Goal: Find specific page/section: Find specific page/section

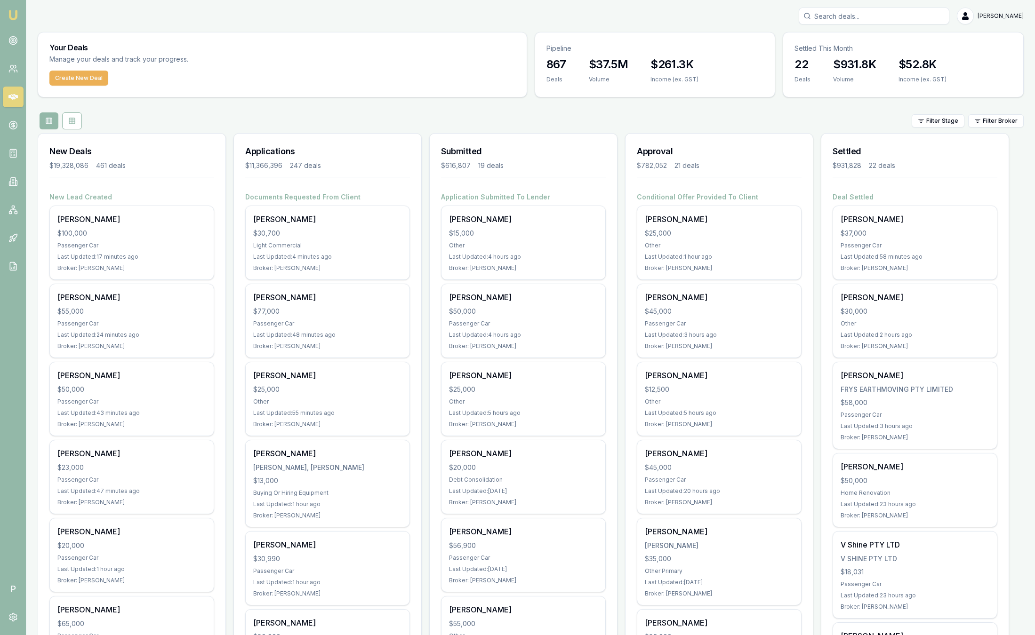
click at [1008, 128] on div "Filter Stage Filter Broker" at bounding box center [531, 120] width 986 height 17
click at [1008, 125] on html "Emu Broker P Sam Crouch Toggle Menu Your Deals Manage your deals and track your…" at bounding box center [517, 317] width 1035 height 635
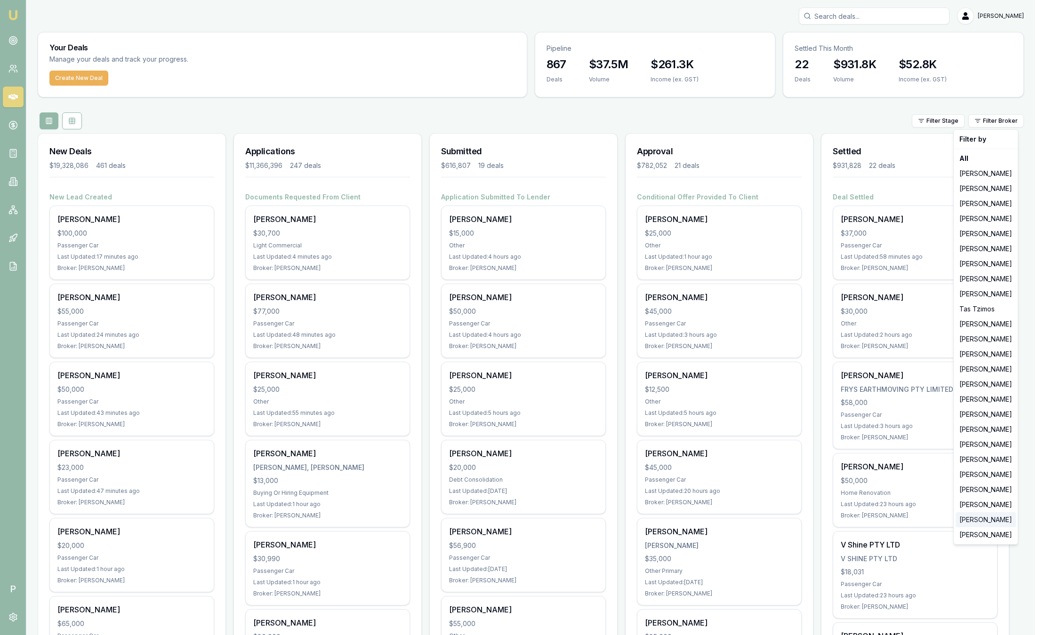
click at [995, 525] on div "Laura La Micela" at bounding box center [985, 519] width 60 height 15
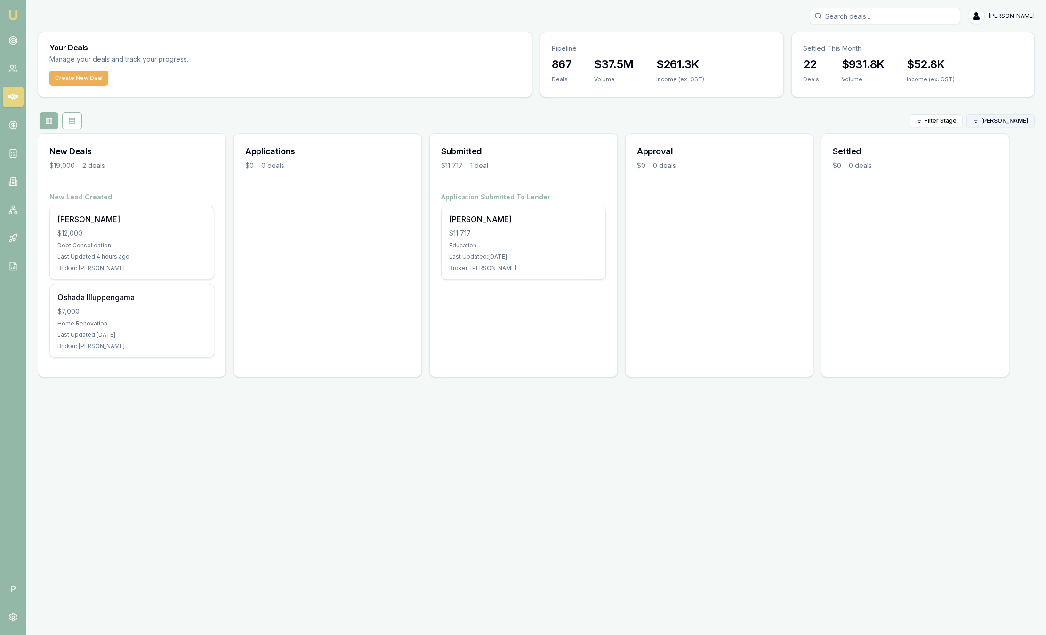
click at [1017, 120] on html "Emu Broker P Sam Crouch Toggle Menu Your Deals Manage your deals and track your…" at bounding box center [523, 317] width 1046 height 635
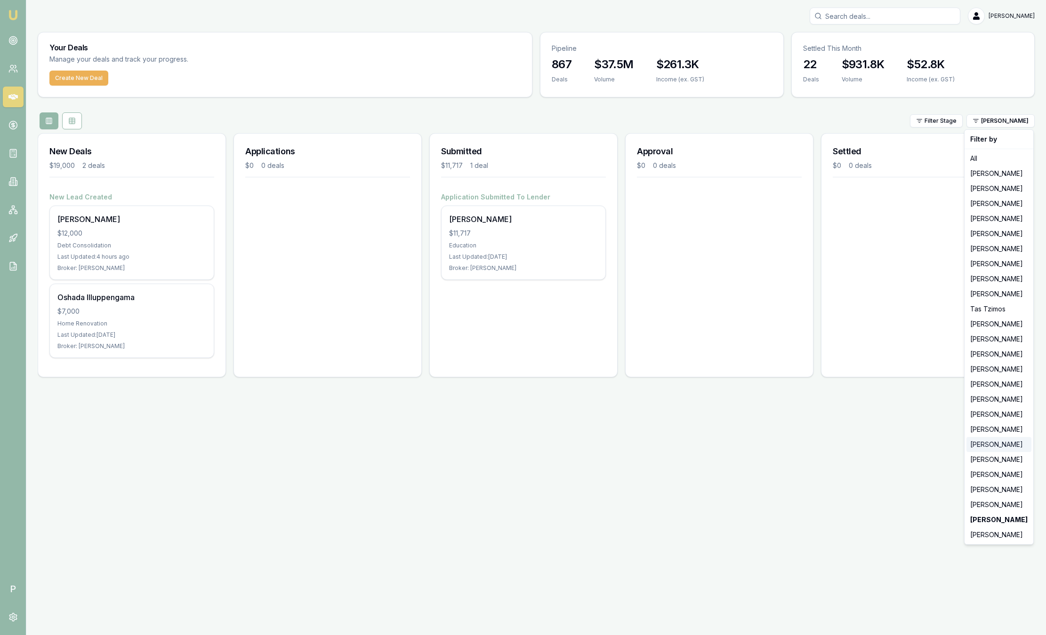
click at [1006, 447] on div "Robyn Adams" at bounding box center [998, 444] width 65 height 15
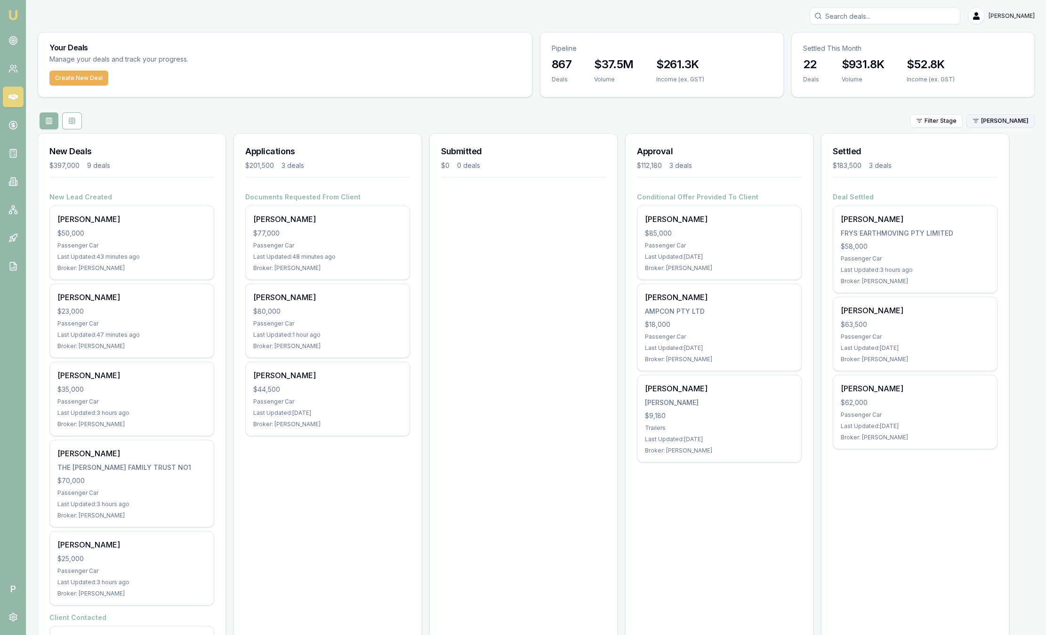
click at [990, 121] on html "Emu Broker P Sam Crouch Toggle Menu Your Deals Manage your deals and track your…" at bounding box center [523, 317] width 1046 height 635
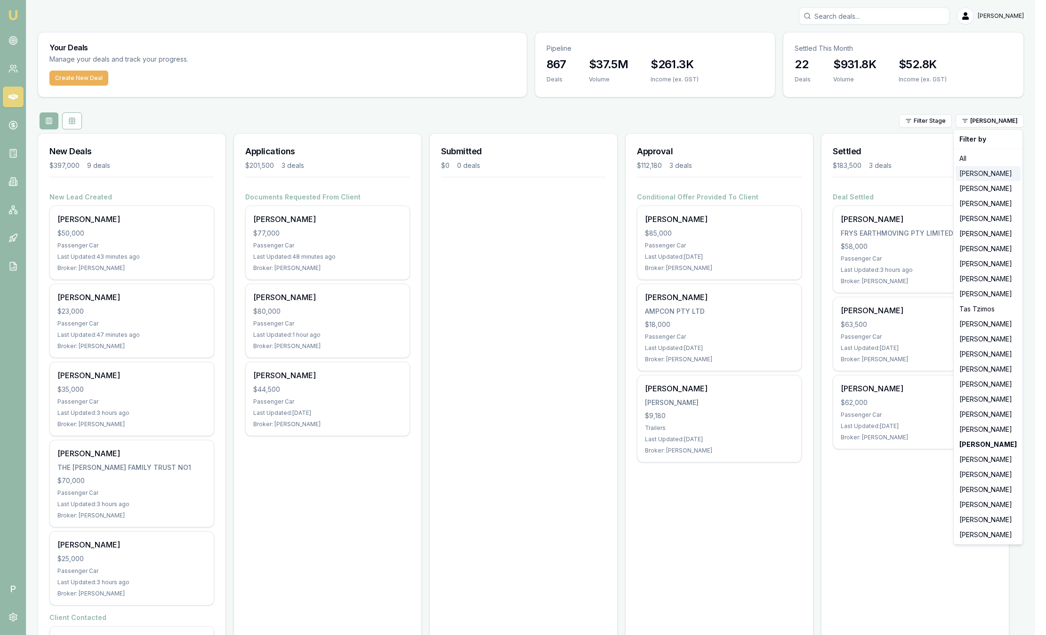
click at [989, 176] on div "Jackson Fanfulla" at bounding box center [987, 173] width 65 height 15
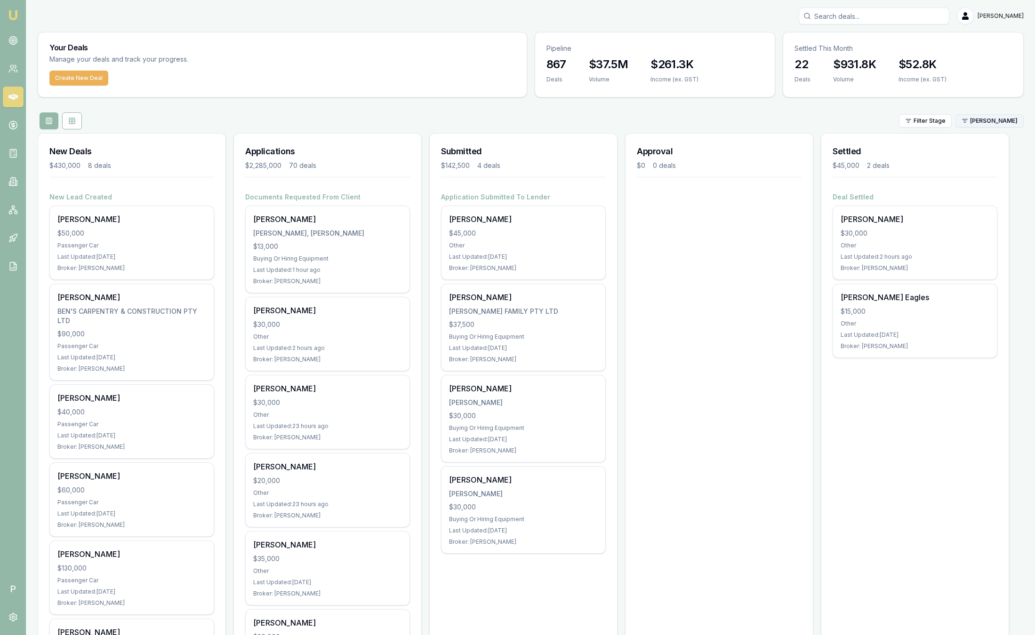
click at [986, 119] on html "Emu Broker P Sam Crouch Toggle Menu Your Deals Manage your deals and track your…" at bounding box center [517, 317] width 1035 height 635
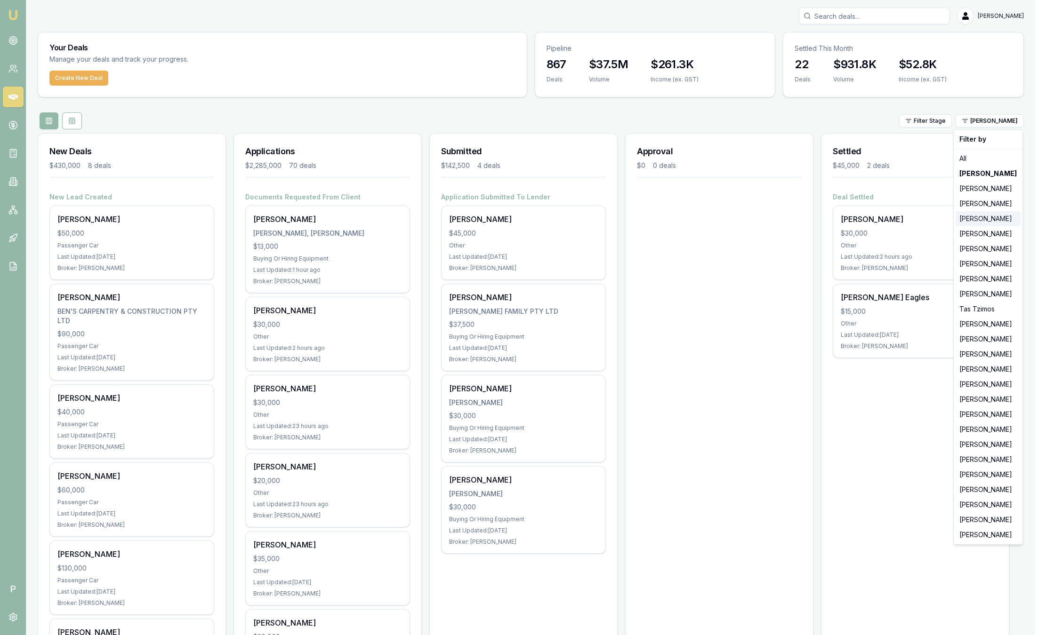
click at [981, 224] on div "Evette Abdo" at bounding box center [987, 218] width 65 height 15
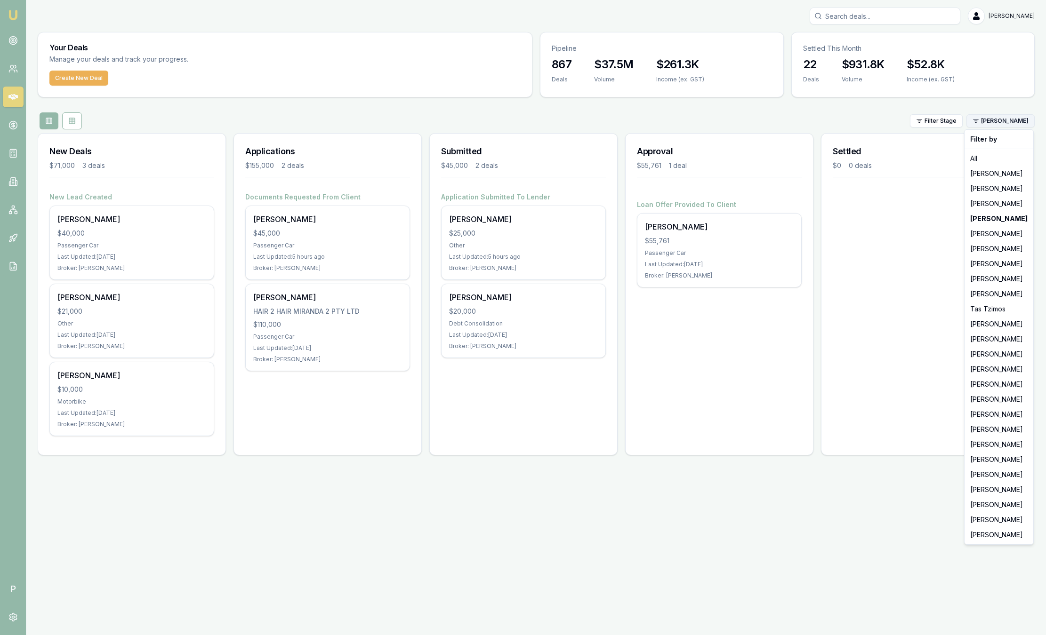
click at [989, 123] on html "Emu Broker P Sam Crouch Toggle Menu Your Deals Manage your deals and track your…" at bounding box center [523, 317] width 1046 height 635
click at [986, 249] on div "Stevette Gelavis" at bounding box center [998, 248] width 65 height 15
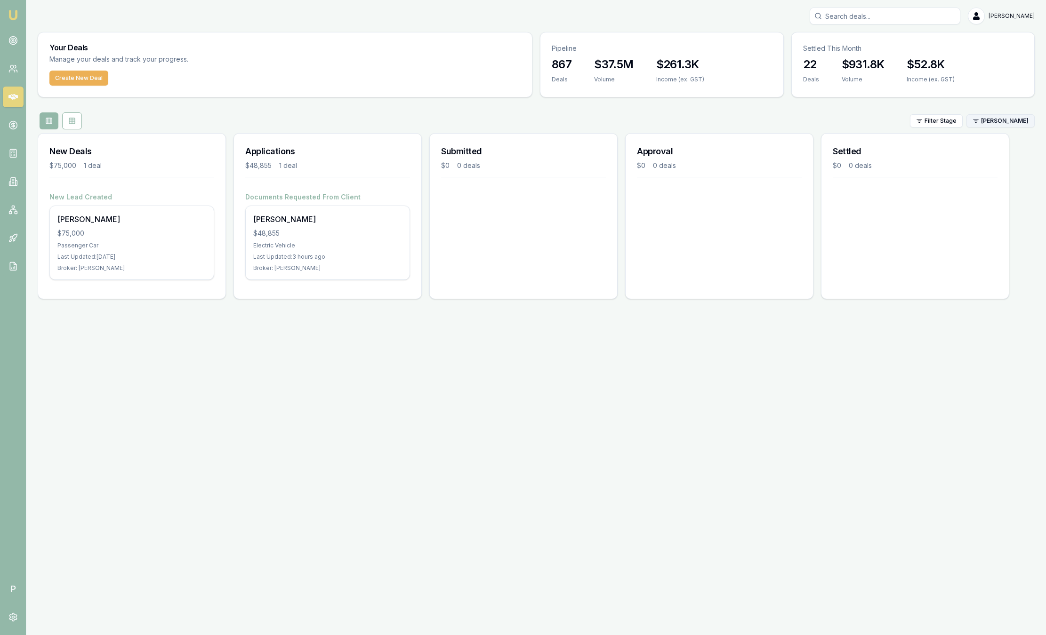
click at [993, 122] on html "Emu Broker P Sam Crouch Toggle Menu Your Deals Manage your deals and track your…" at bounding box center [523, 317] width 1046 height 635
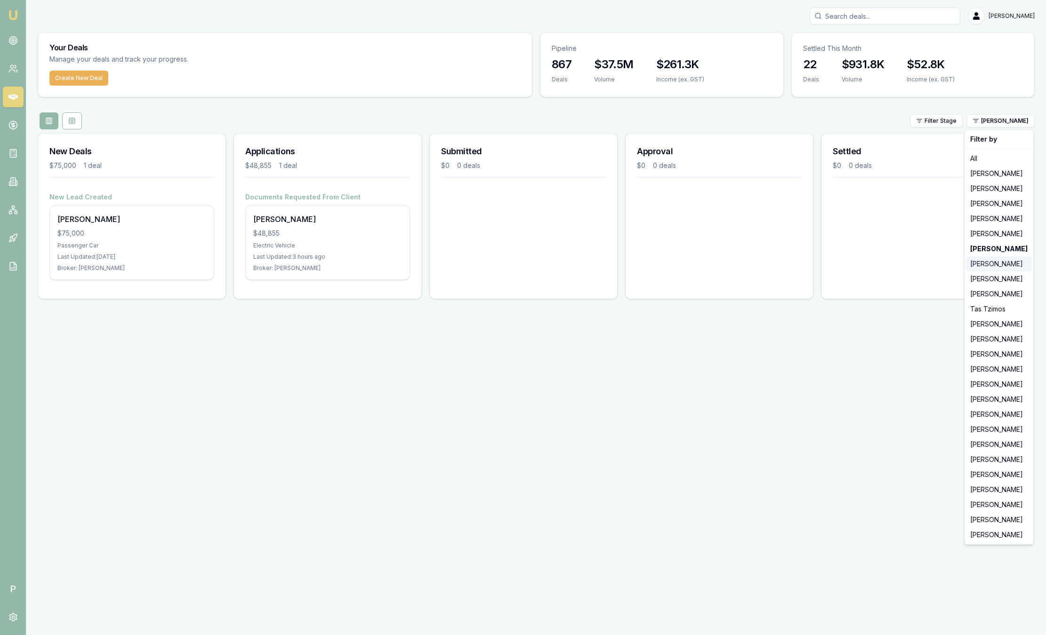
click at [984, 268] on div "[PERSON_NAME]" at bounding box center [998, 263] width 65 height 15
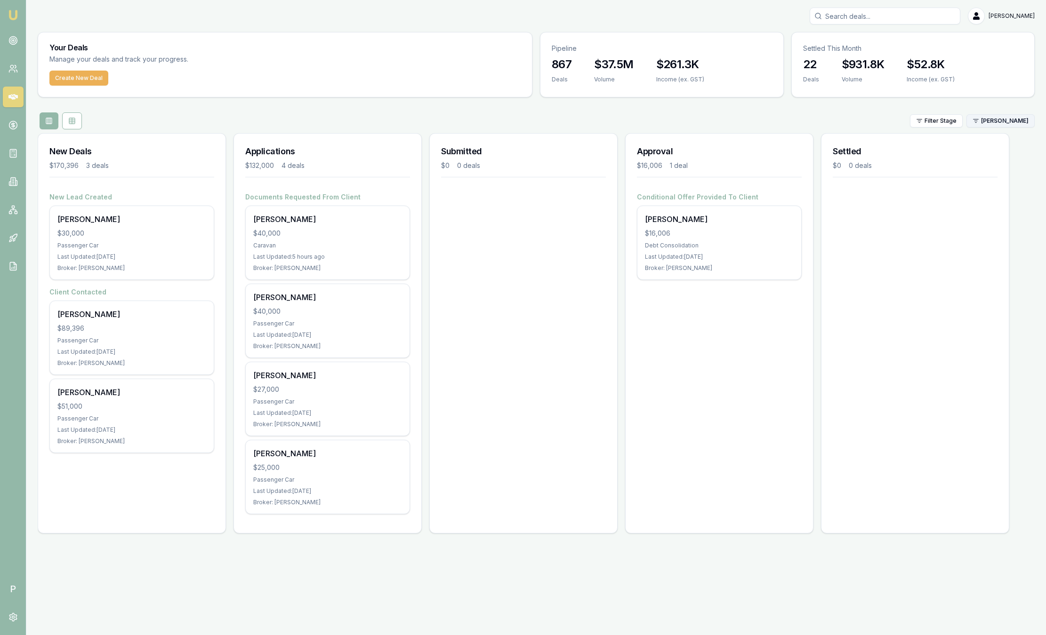
click at [994, 122] on html "Emu Broker P Sam Crouch Toggle Menu Your Deals Manage your deals and track your…" at bounding box center [523, 317] width 1046 height 635
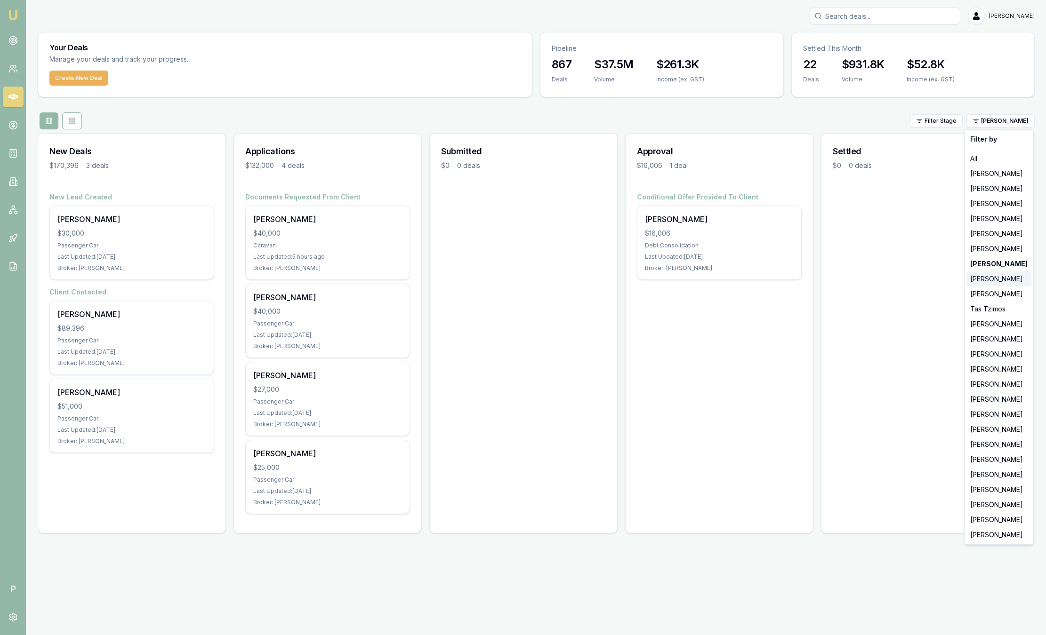
click at [999, 281] on div "Wendy Fonseka" at bounding box center [998, 278] width 65 height 15
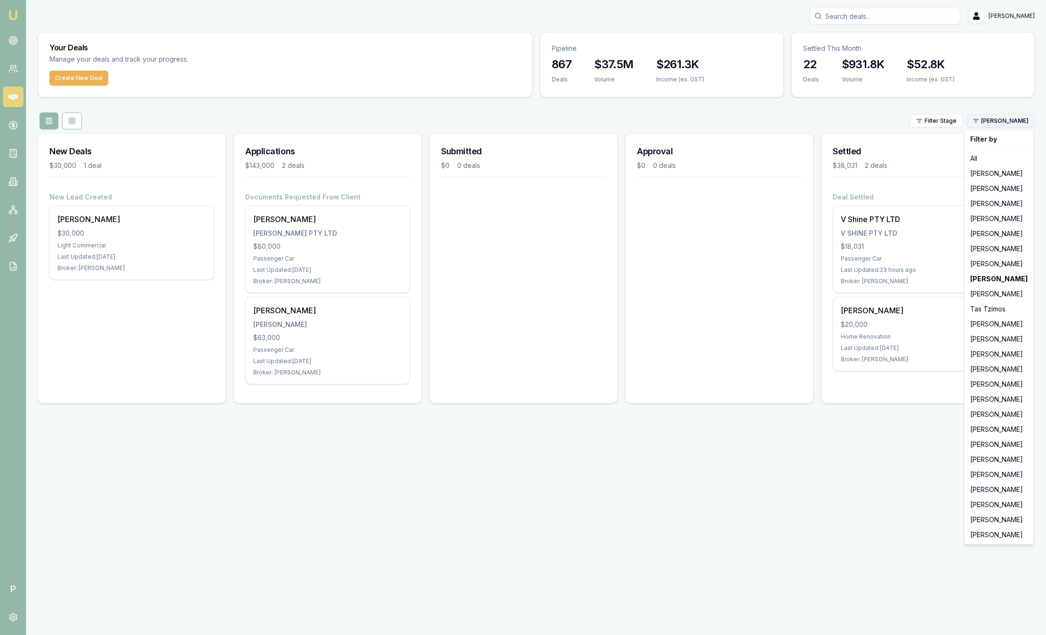
click at [1003, 120] on html "Emu Broker P Sam Crouch Toggle Menu Your Deals Manage your deals and track your…" at bounding box center [523, 317] width 1046 height 635
click at [993, 339] on div "Pinkesh Patel" at bounding box center [998, 339] width 65 height 15
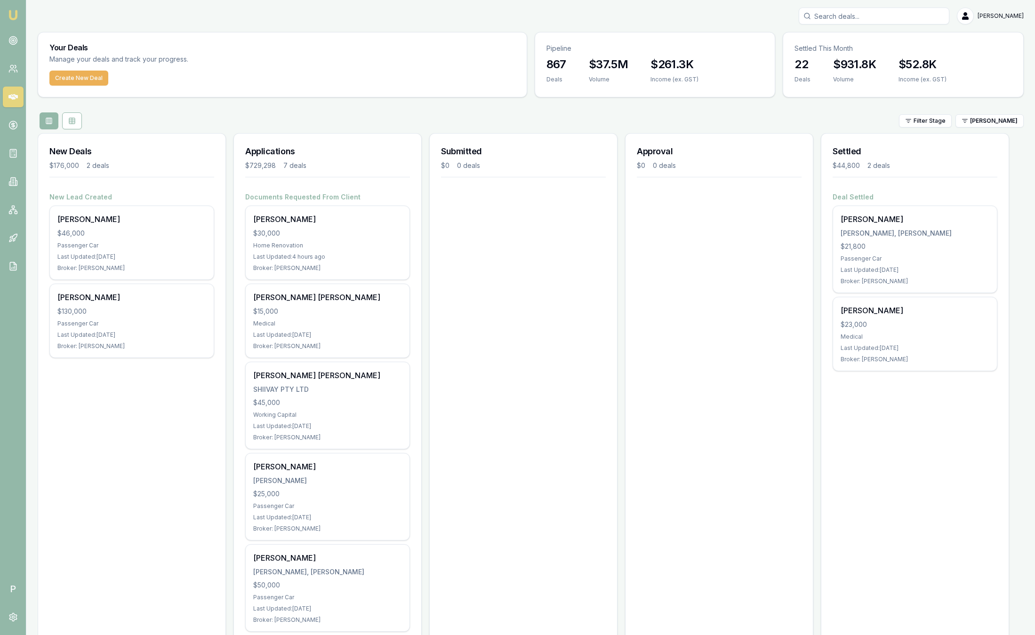
click at [991, 102] on div "Your Deals Manage your deals and track your progress. Create New Deal Pipeline …" at bounding box center [531, 436] width 986 height 809
click at [991, 112] on div "Filter Stage Pinkesh Patel" at bounding box center [531, 120] width 986 height 17
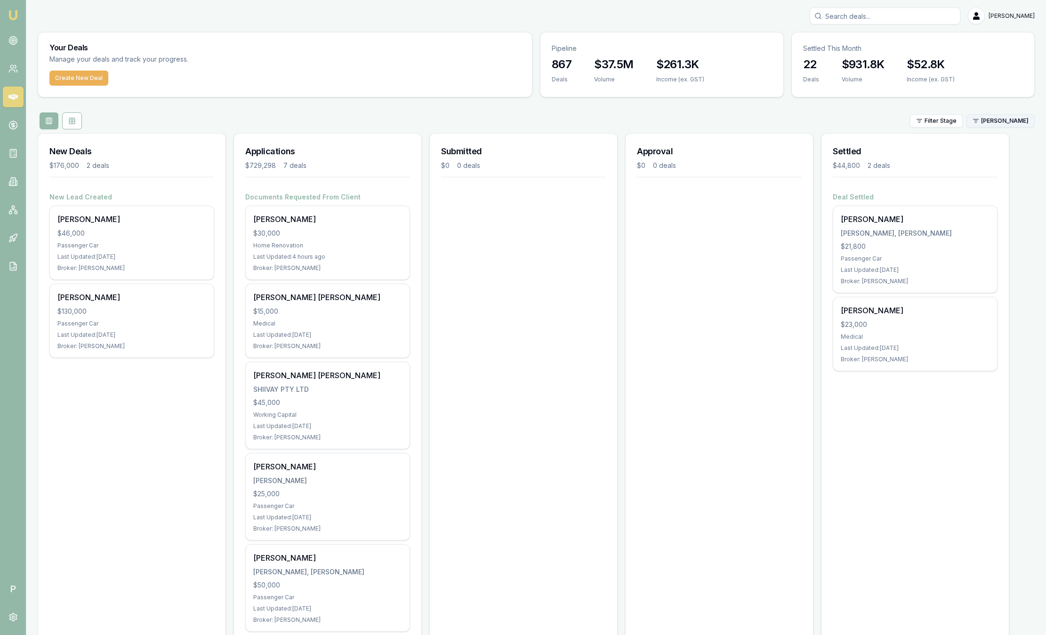
click at [990, 118] on html "Emu Broker P Sam Crouch Toggle Menu Your Deals Manage your deals and track your…" at bounding box center [523, 317] width 1046 height 635
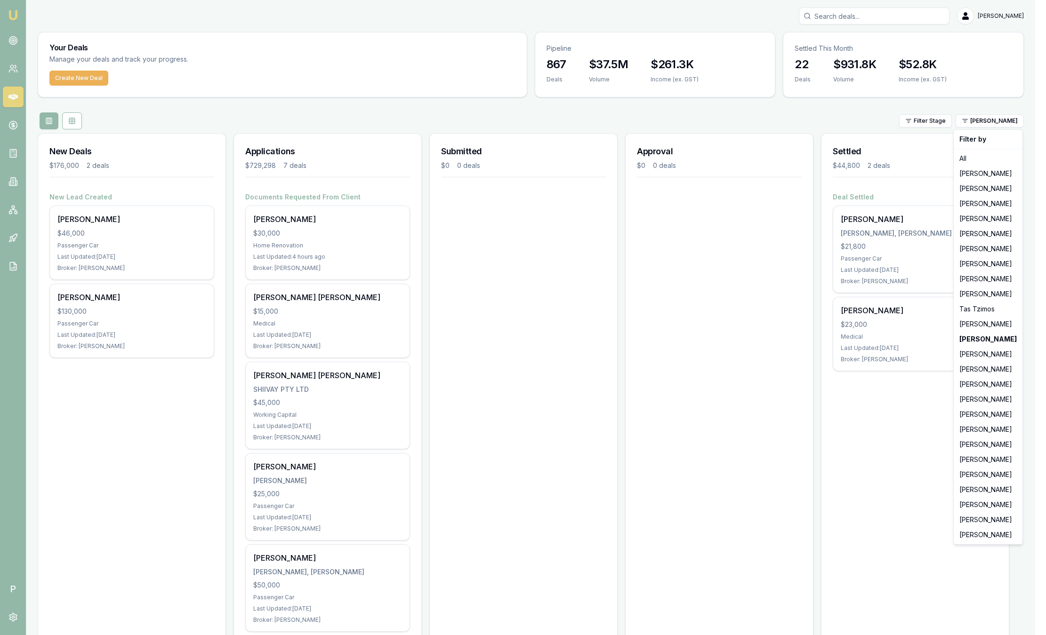
click at [726, 118] on html "Emu Broker P Sam Crouch Toggle Menu Your Deals Manage your deals and track your…" at bounding box center [523, 317] width 1046 height 635
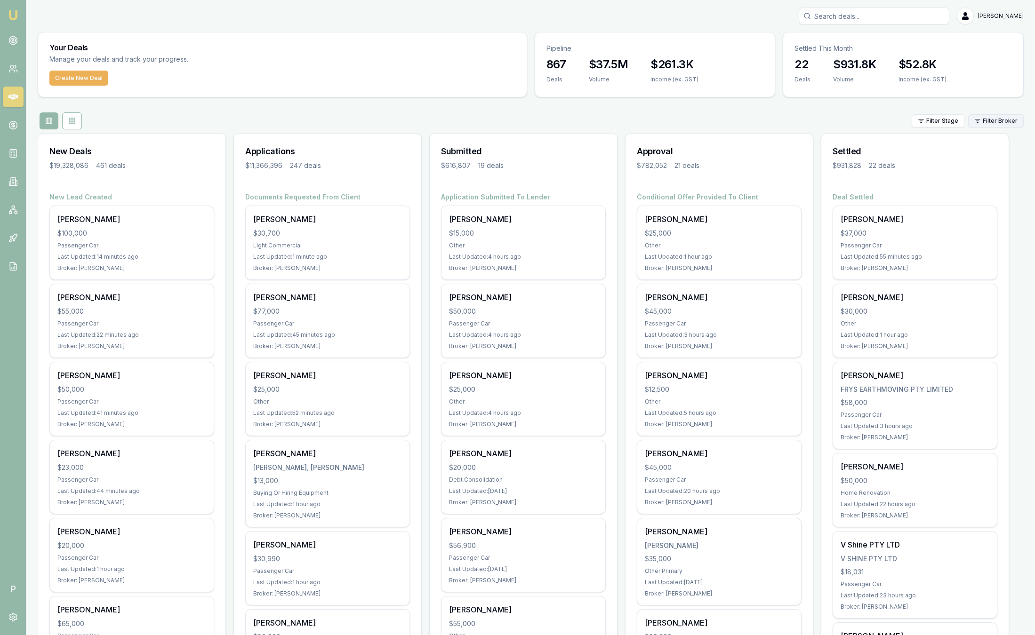
click at [1006, 120] on html "Emu Broker P Sam Crouch Toggle Menu Your Deals Manage your deals and track your…" at bounding box center [517, 317] width 1035 height 635
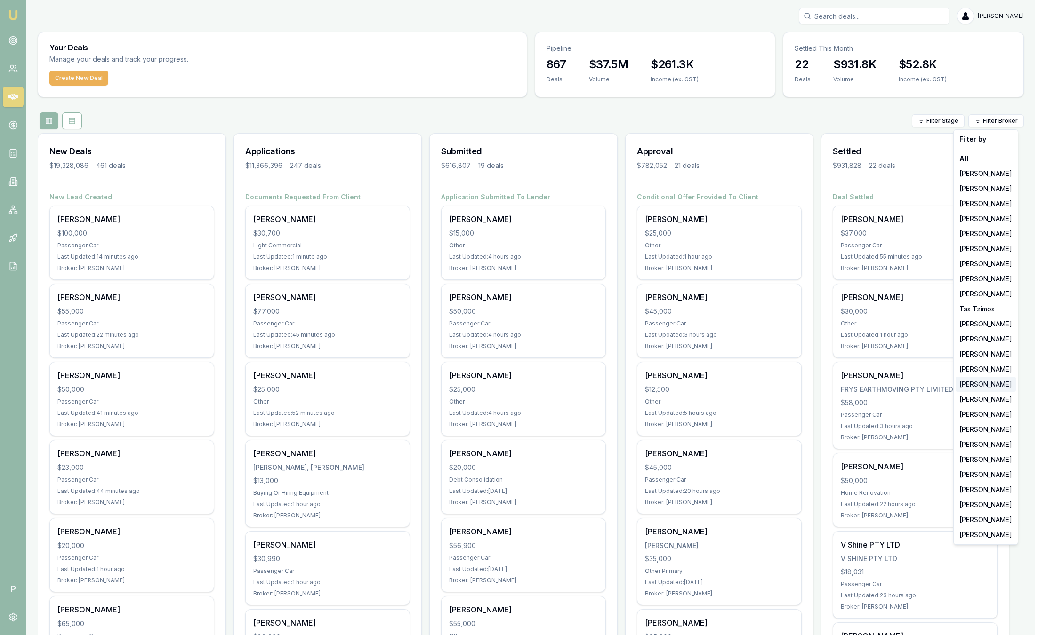
click at [988, 386] on div "Peter Sarris" at bounding box center [985, 384] width 60 height 15
